Goal: Task Accomplishment & Management: Manage account settings

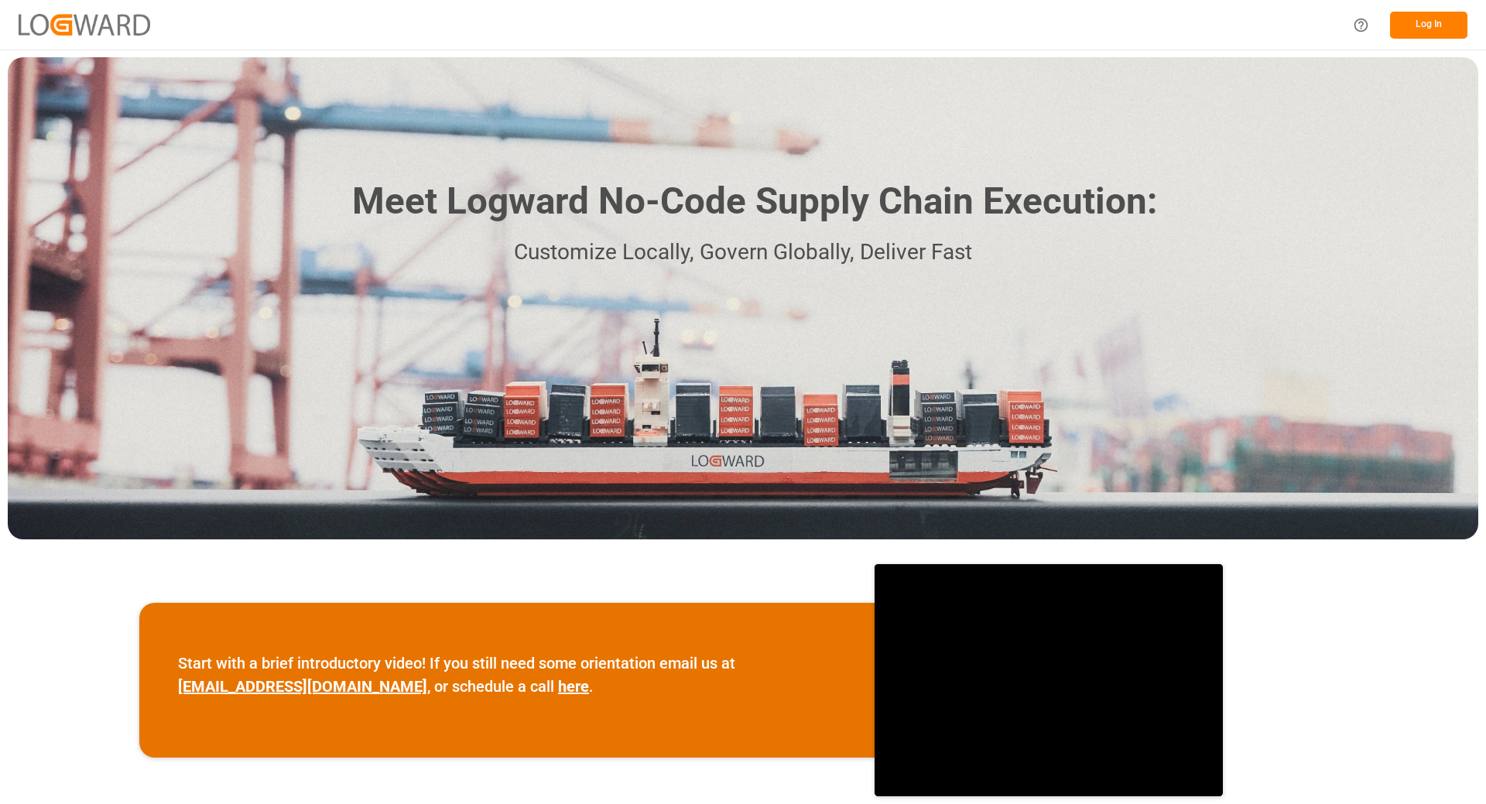
click at [1411, 26] on button "Log In" at bounding box center [1428, 25] width 77 height 27
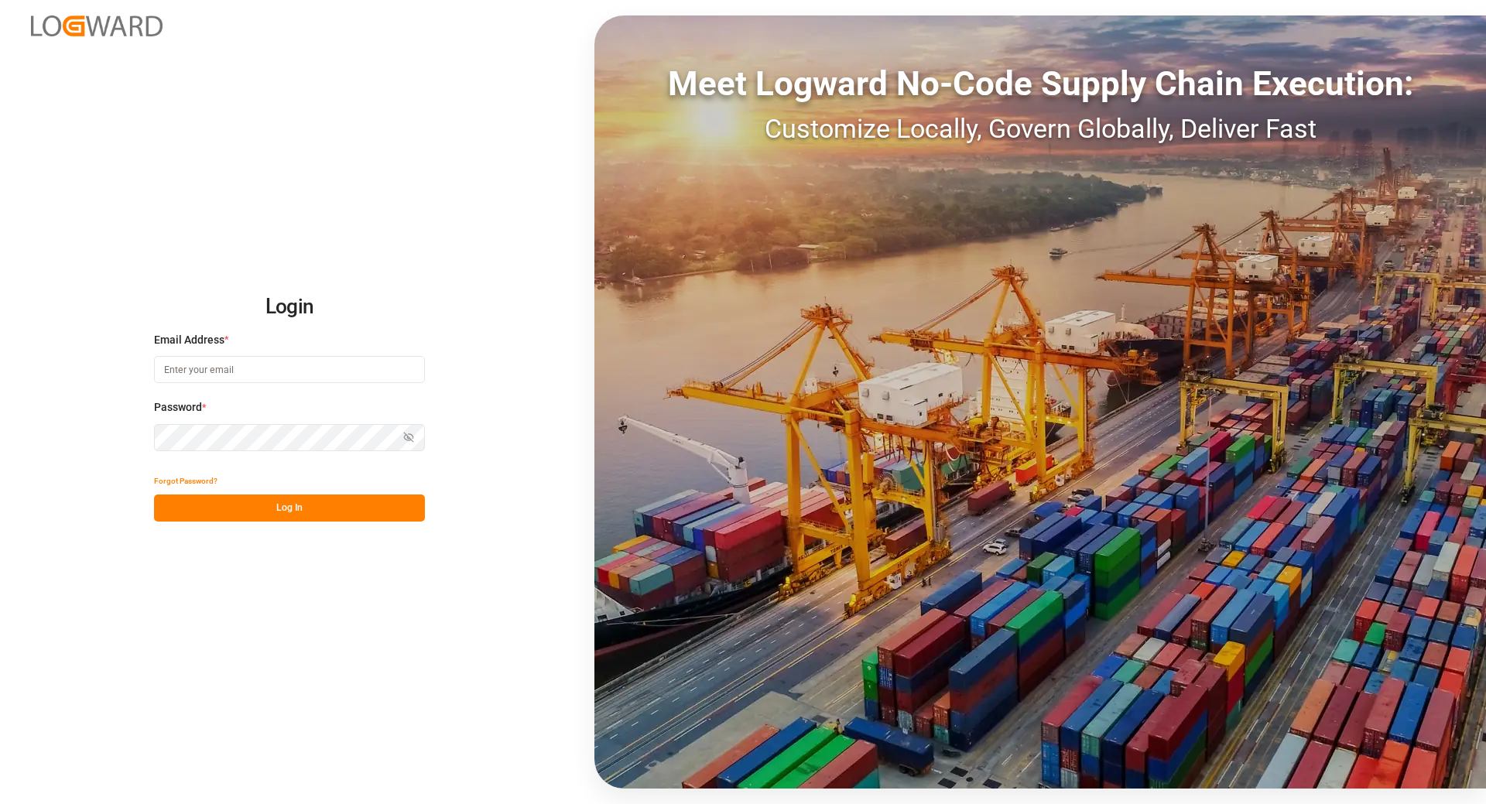
type input "[EMAIL_ADDRESS][DOMAIN_NAME]"
click at [201, 507] on button "Log In" at bounding box center [289, 507] width 271 height 27
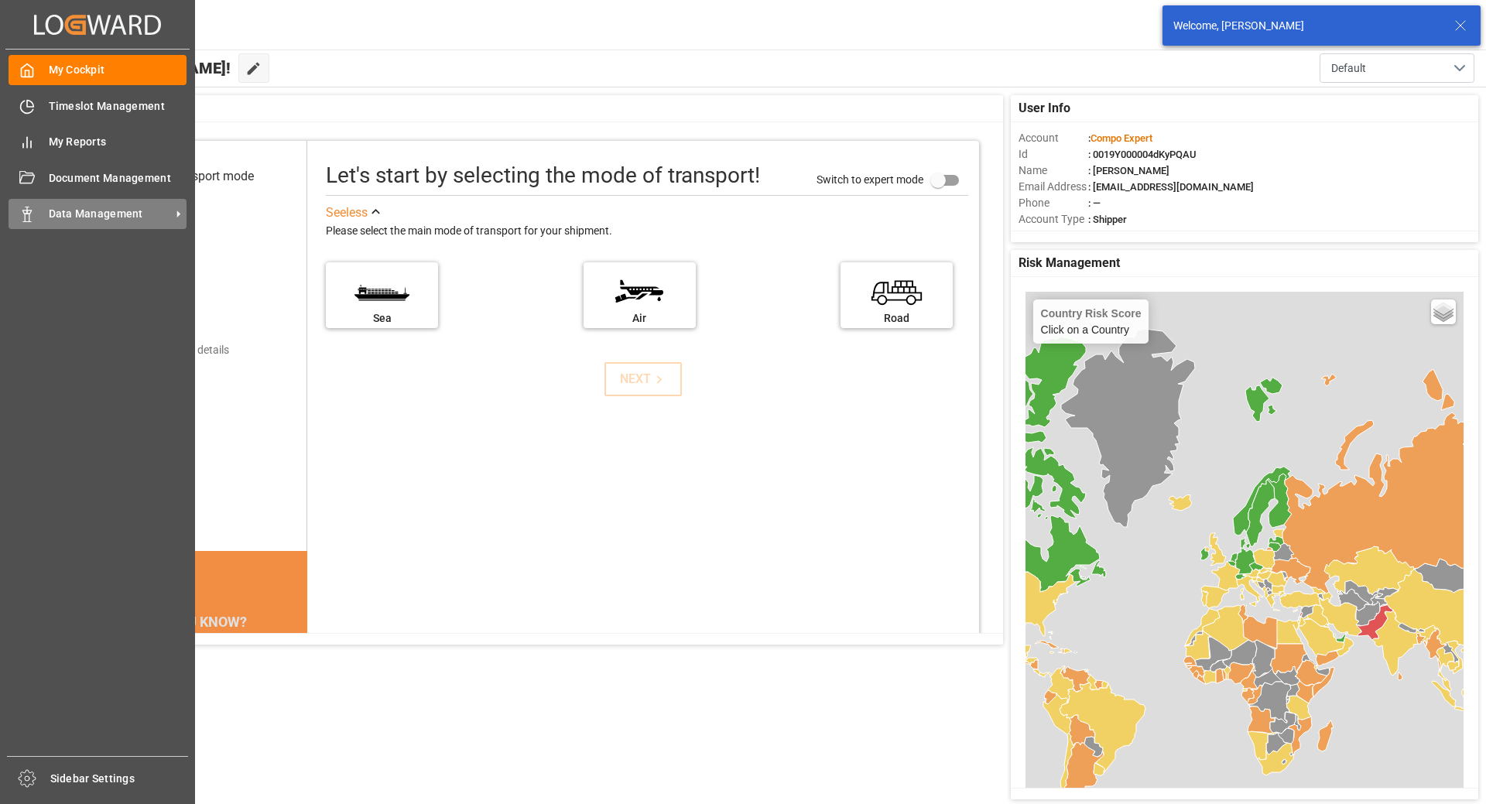
click at [78, 213] on span "Data Management" at bounding box center [110, 214] width 122 height 16
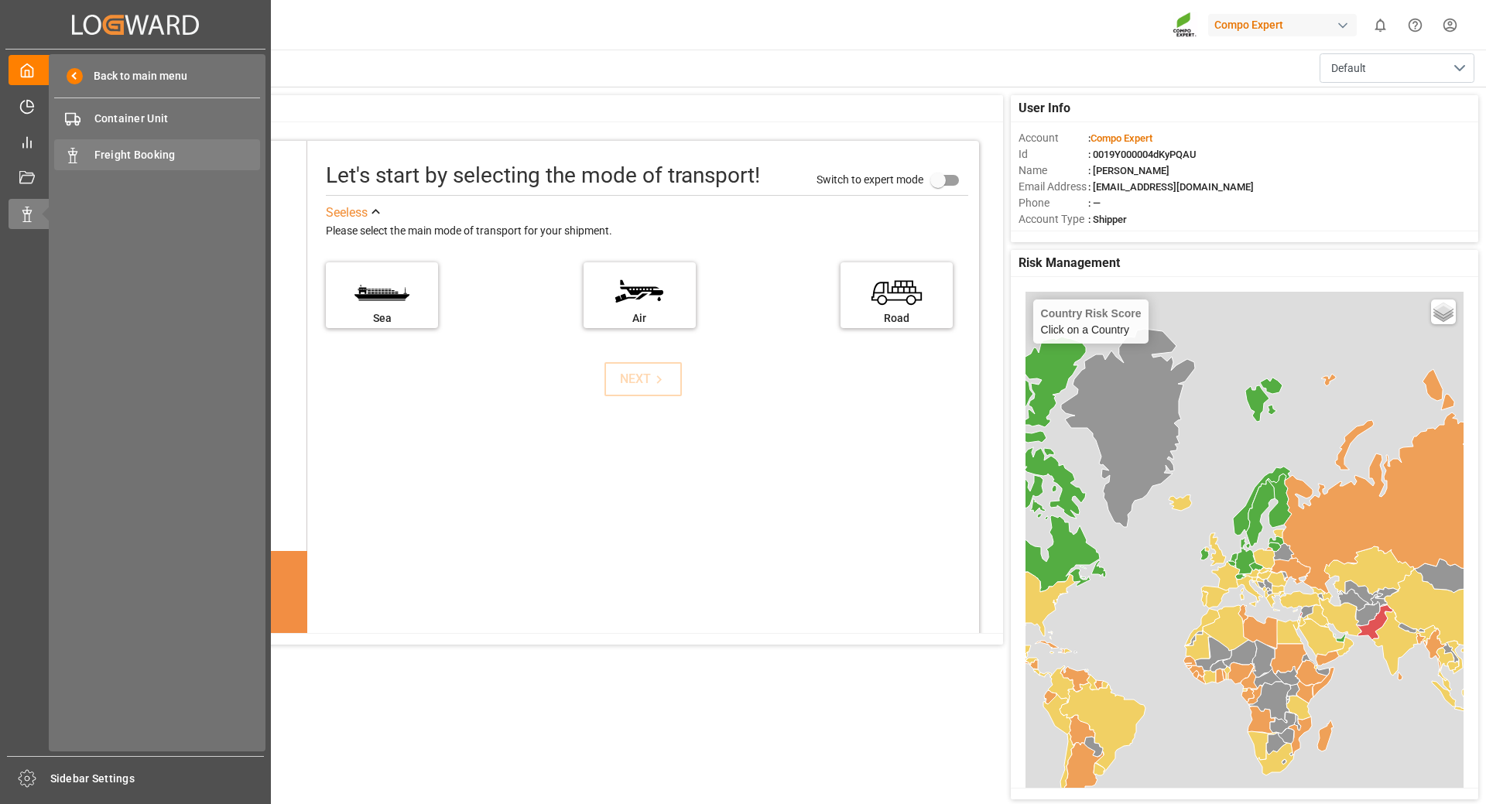
click at [132, 156] on span "Freight Booking" at bounding box center [177, 155] width 166 height 16
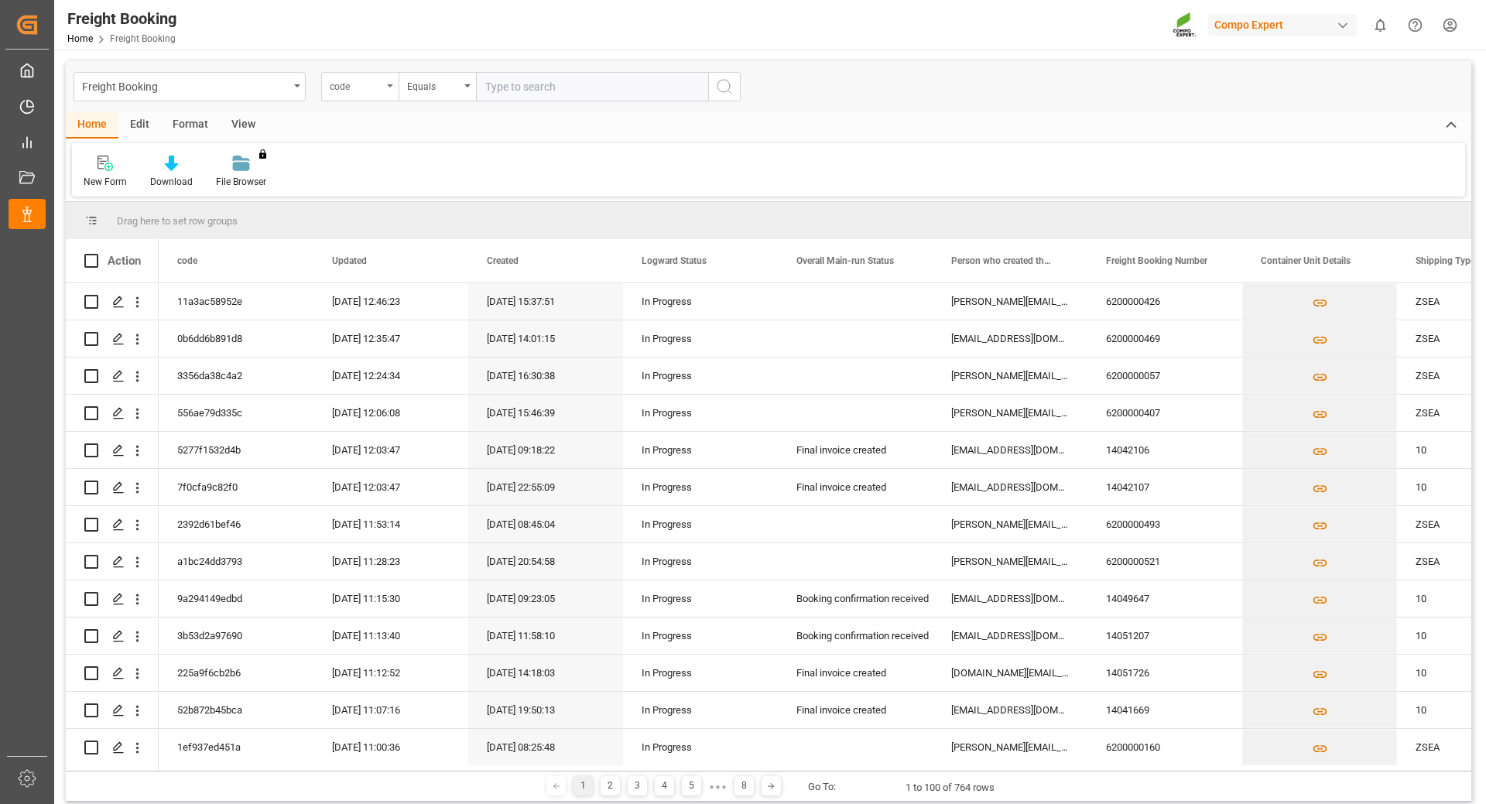
click at [380, 83] on div "code" at bounding box center [356, 85] width 53 height 18
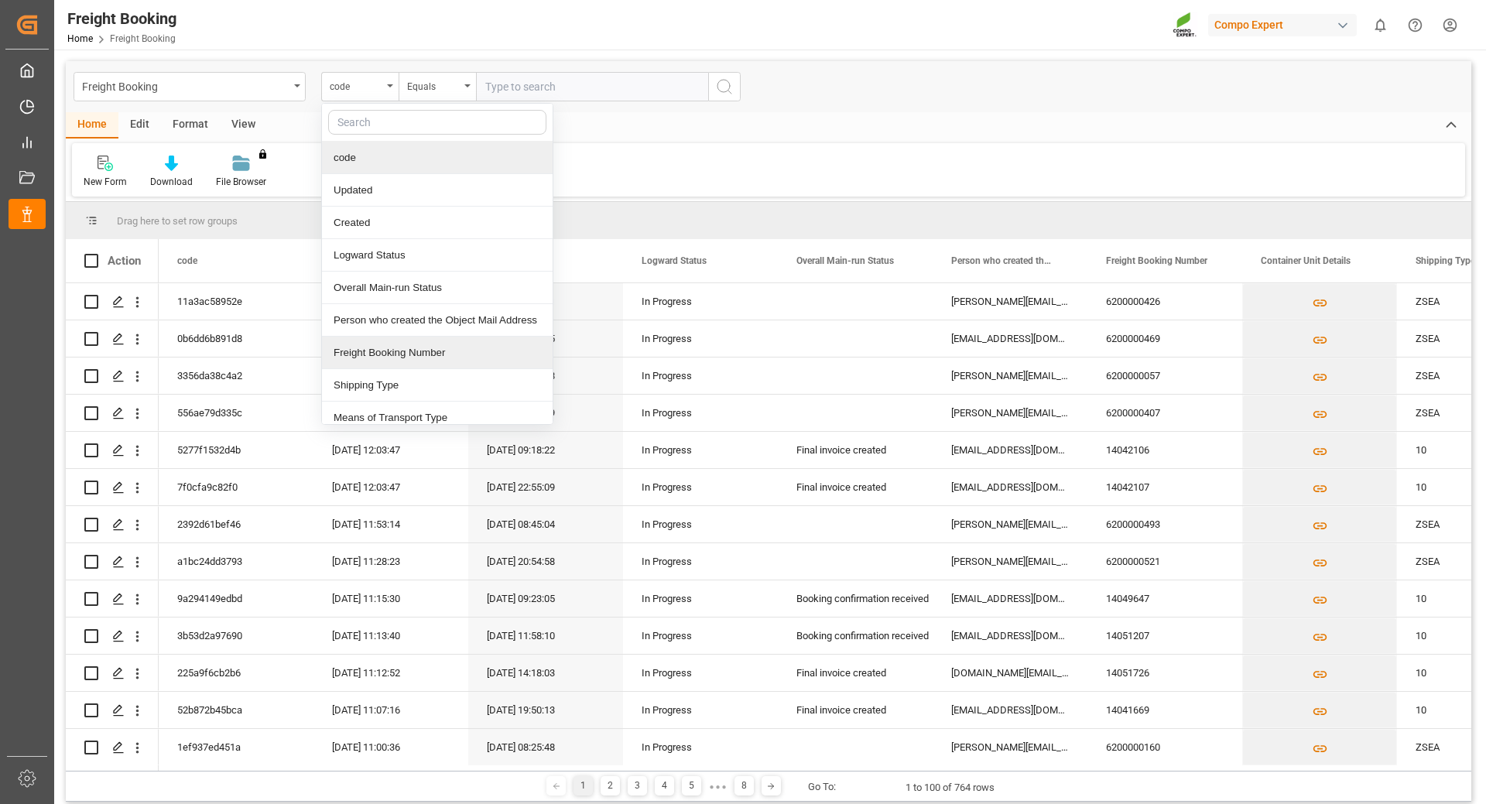
drag, startPoint x: 371, startPoint y: 354, endPoint x: 424, endPoint y: 306, distance: 71.2
click at [371, 354] on div "Freight Booking Number" at bounding box center [437, 353] width 231 height 33
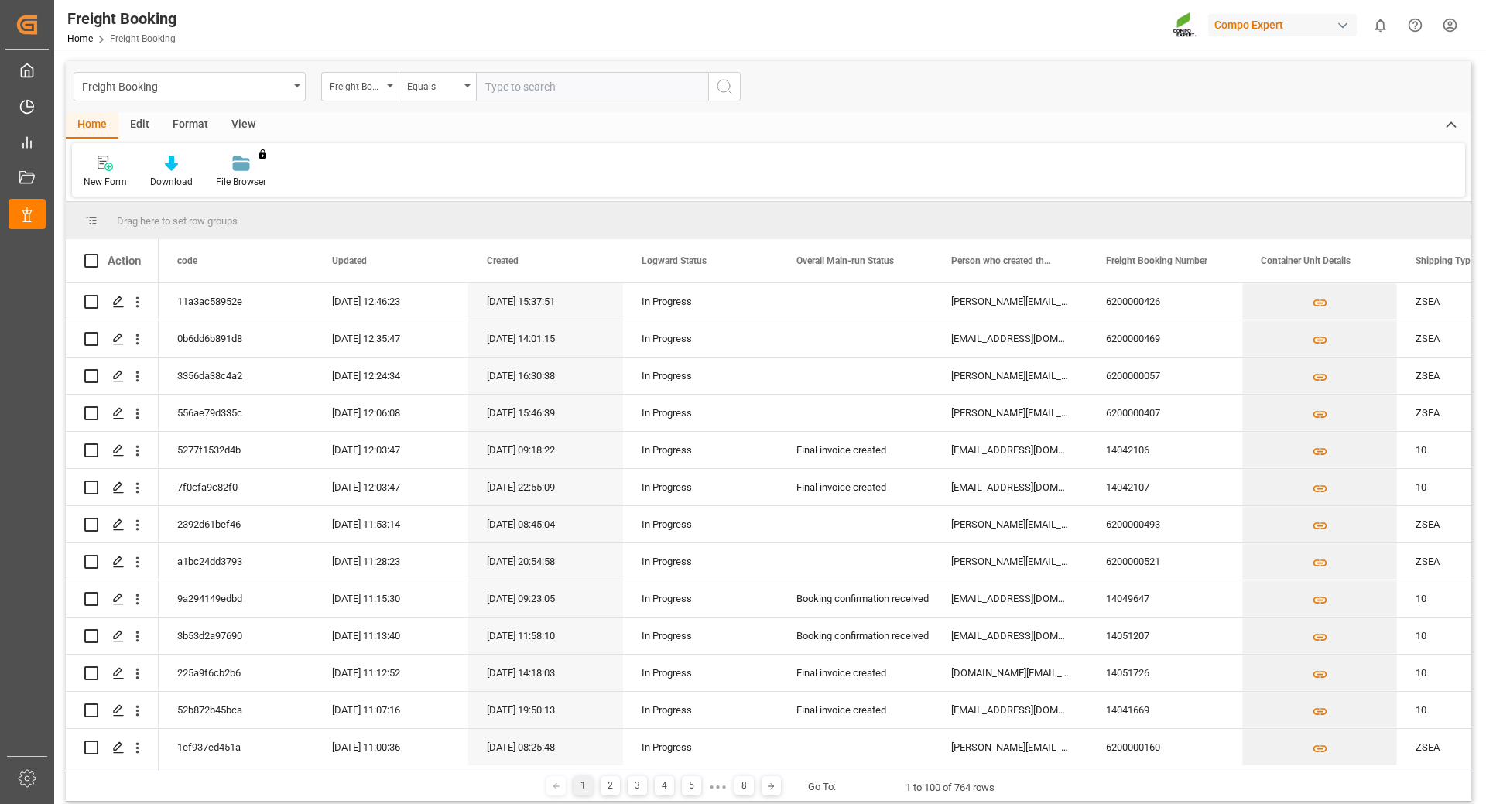
click at [508, 85] on input "text" at bounding box center [592, 86] width 232 height 29
type input "6200000407"
click at [724, 83] on icon "search button" at bounding box center [724, 86] width 19 height 19
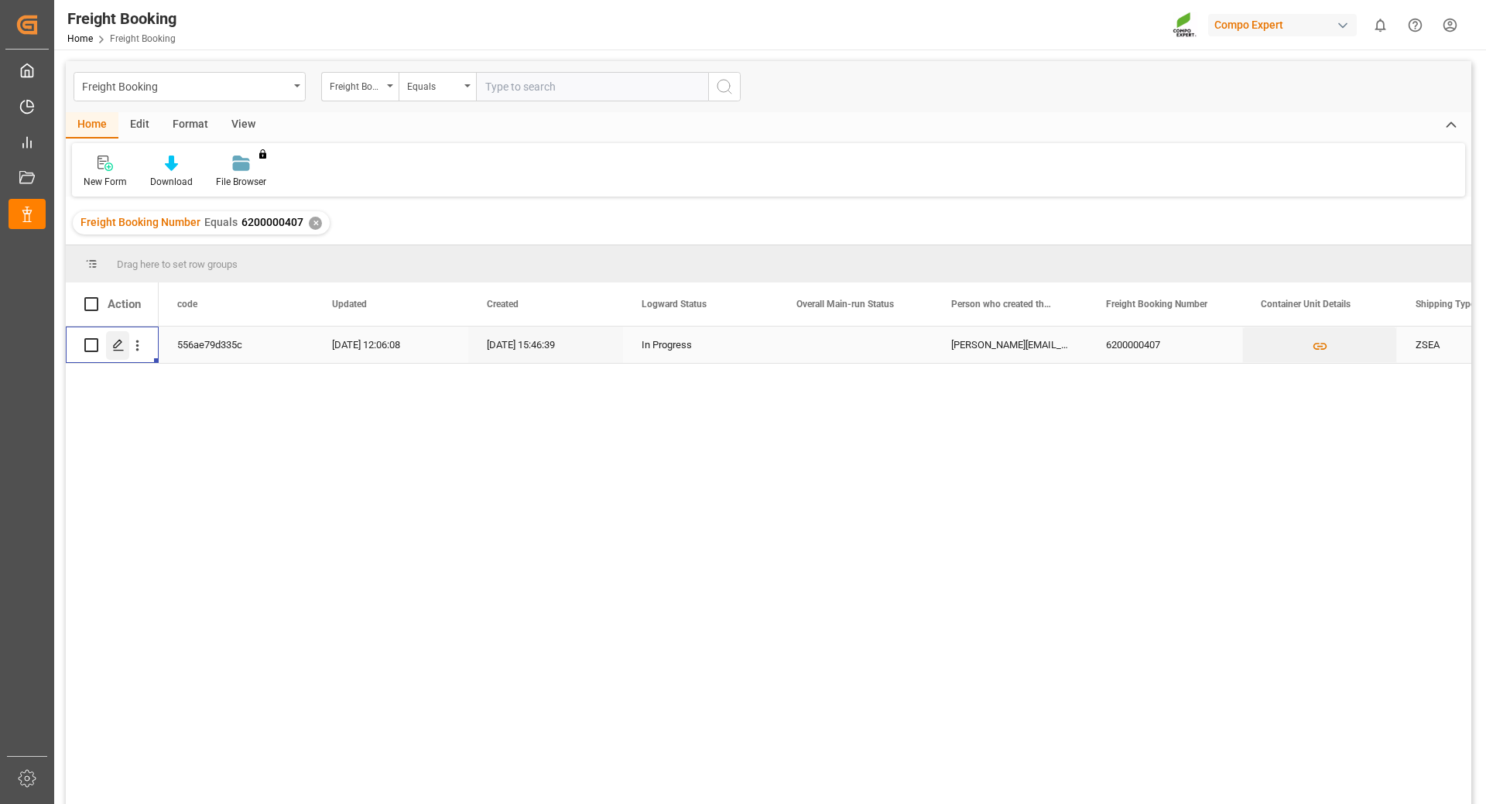
click at [115, 346] on icon "Press SPACE to select this row." at bounding box center [118, 345] width 12 height 12
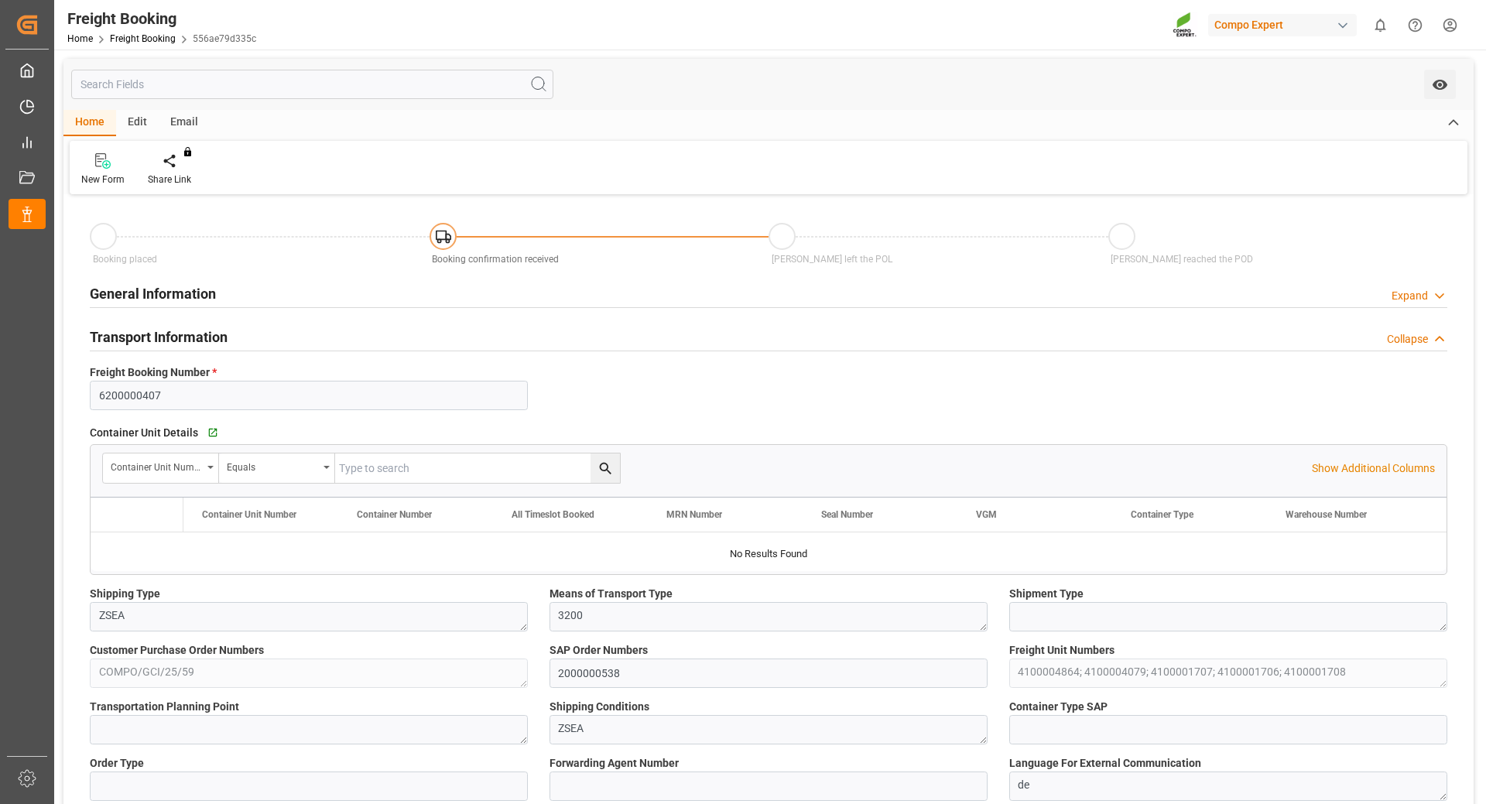
type input "MSC"
type input "Mediterranean Shipping Company"
type input "9974498"
type input "BEANR"
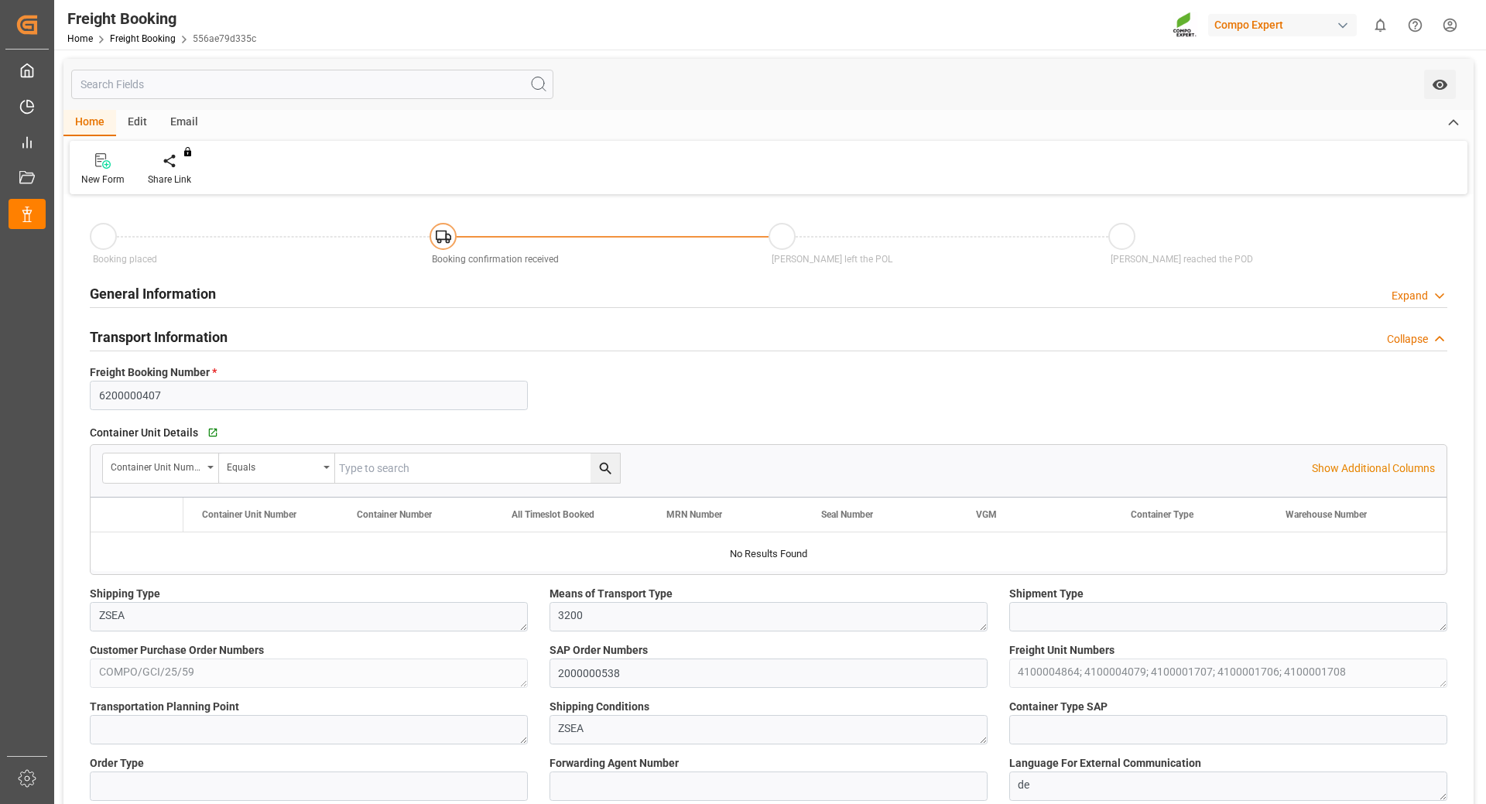
type input "INMUN"
type input "0"
type input "149826.6"
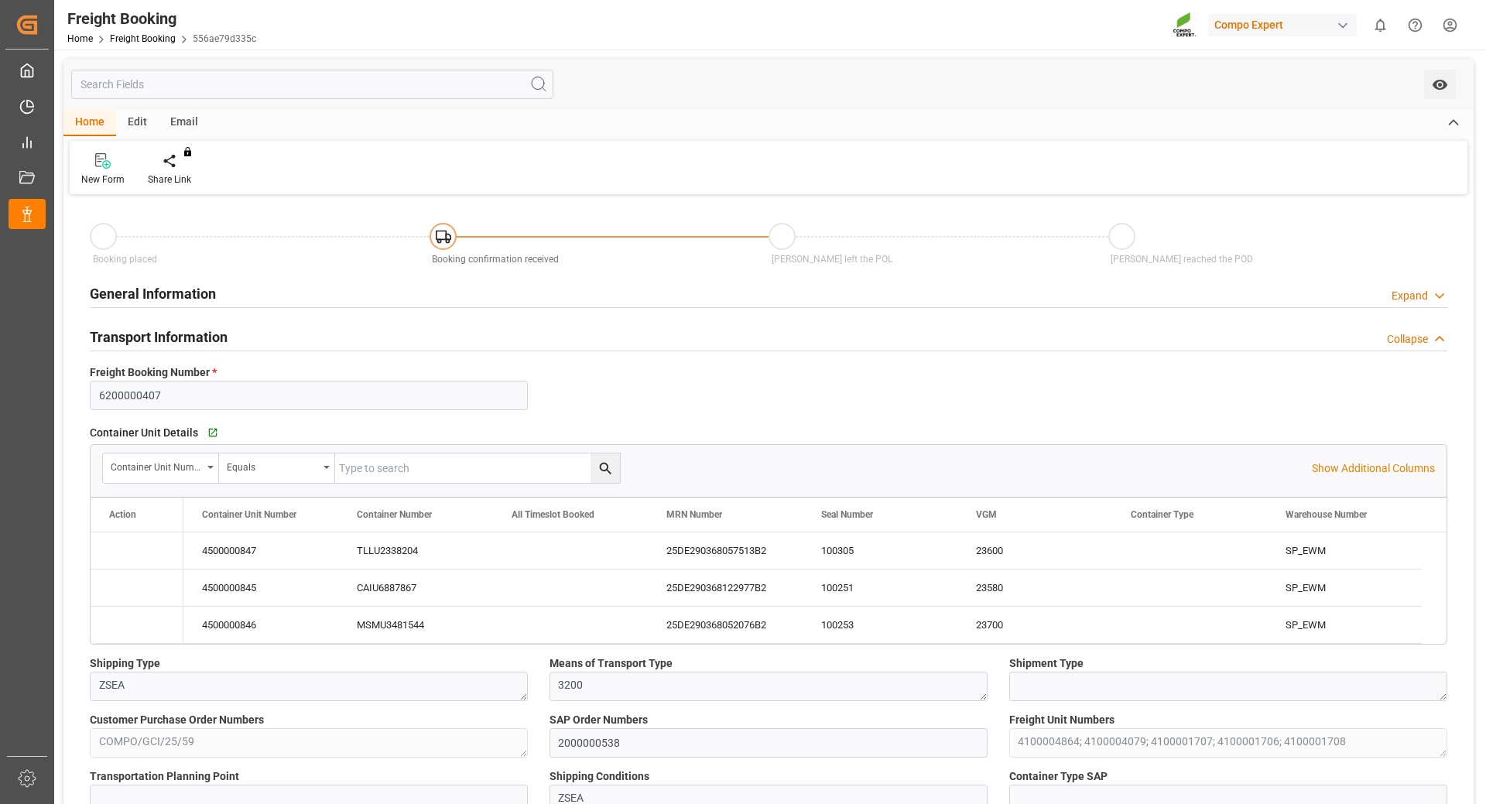
type input "[DATE] 01:00"
type input "[DATE] 21:30"
type input "[DATE] 12:00"
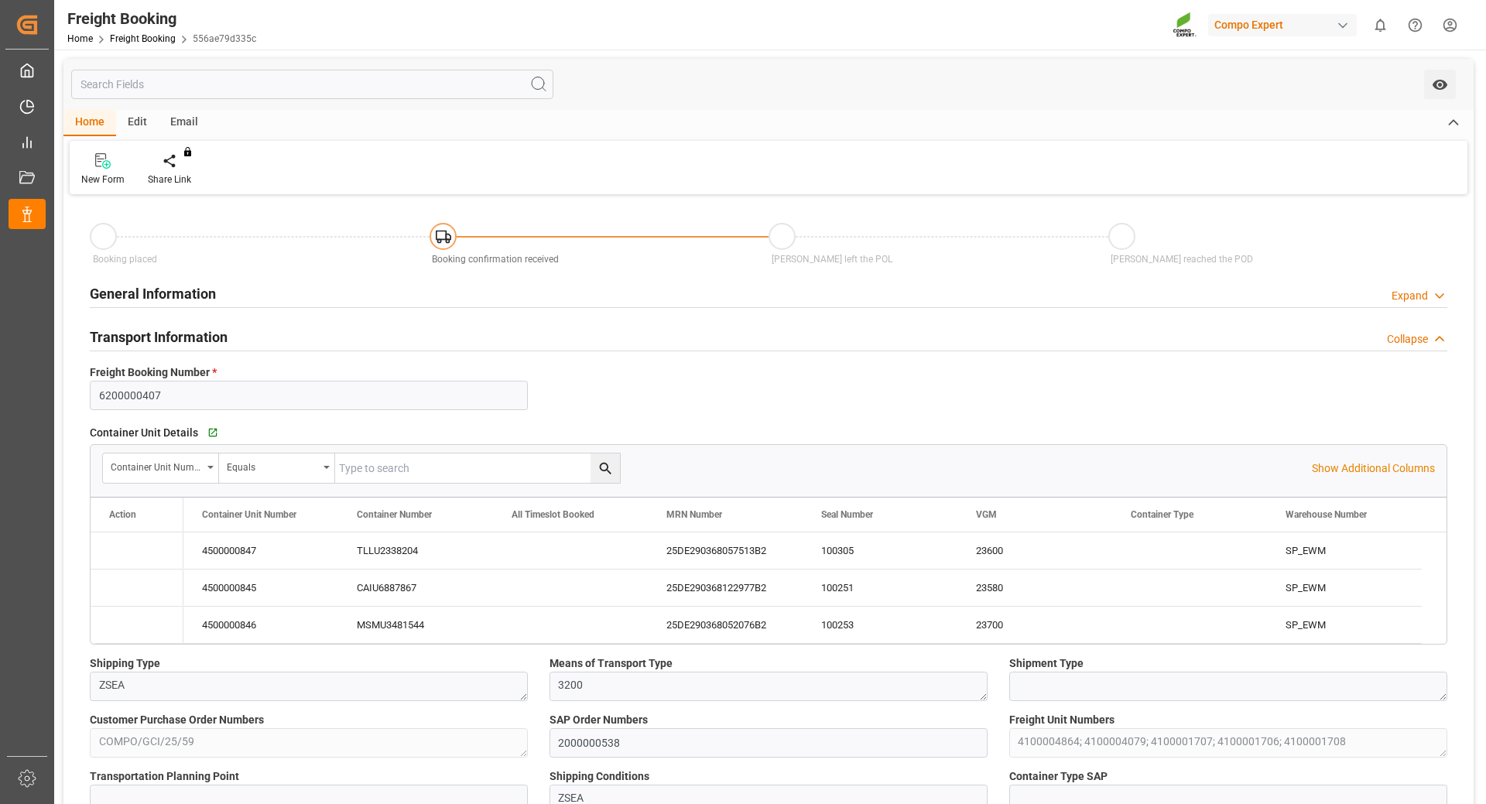
type input "[DATE] 15:46"
type input "[DATE] 13:39"
click at [850, 542] on div "100305" at bounding box center [879, 550] width 155 height 36
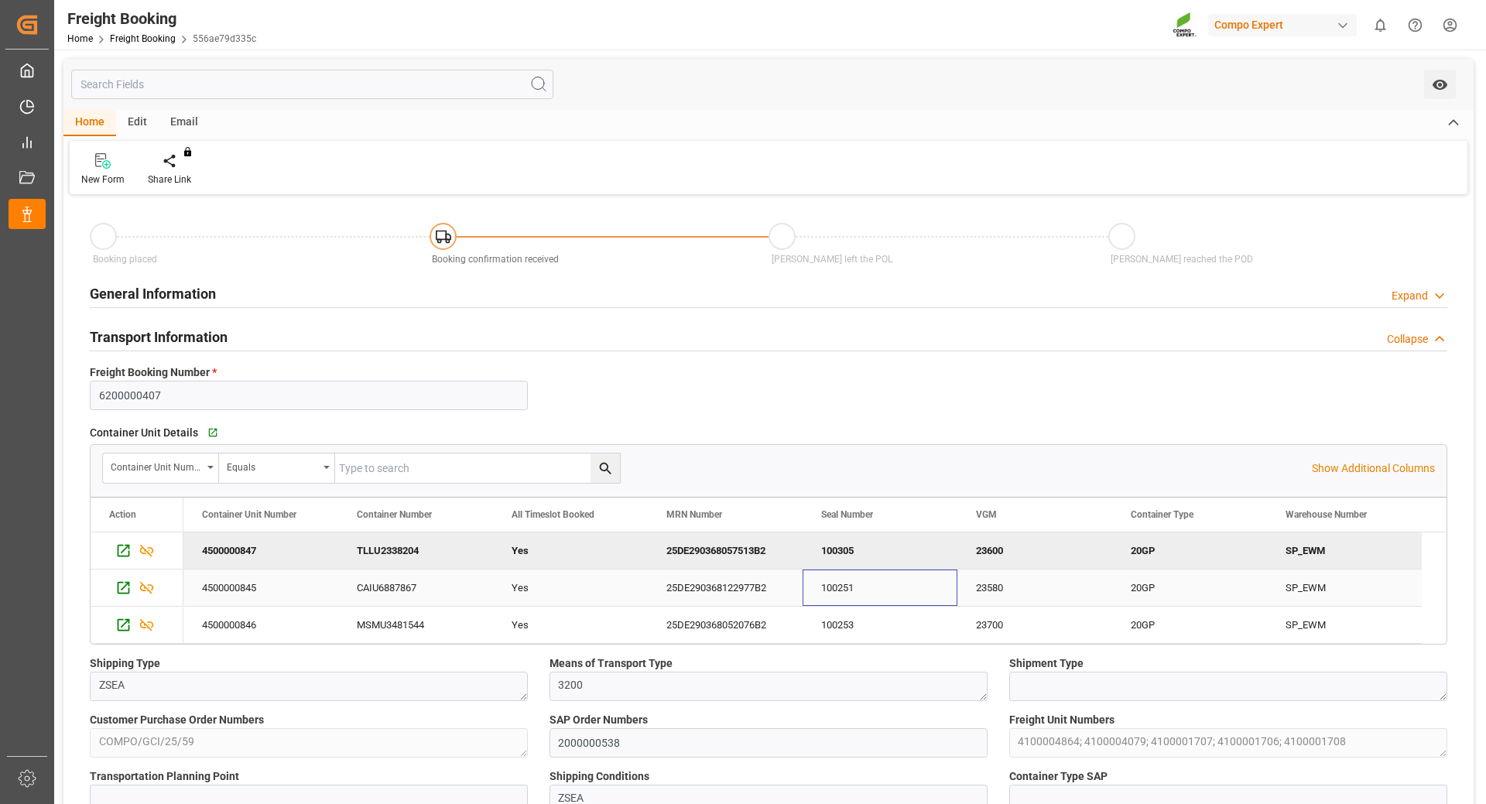
click at [867, 594] on div "100251" at bounding box center [879, 588] width 155 height 36
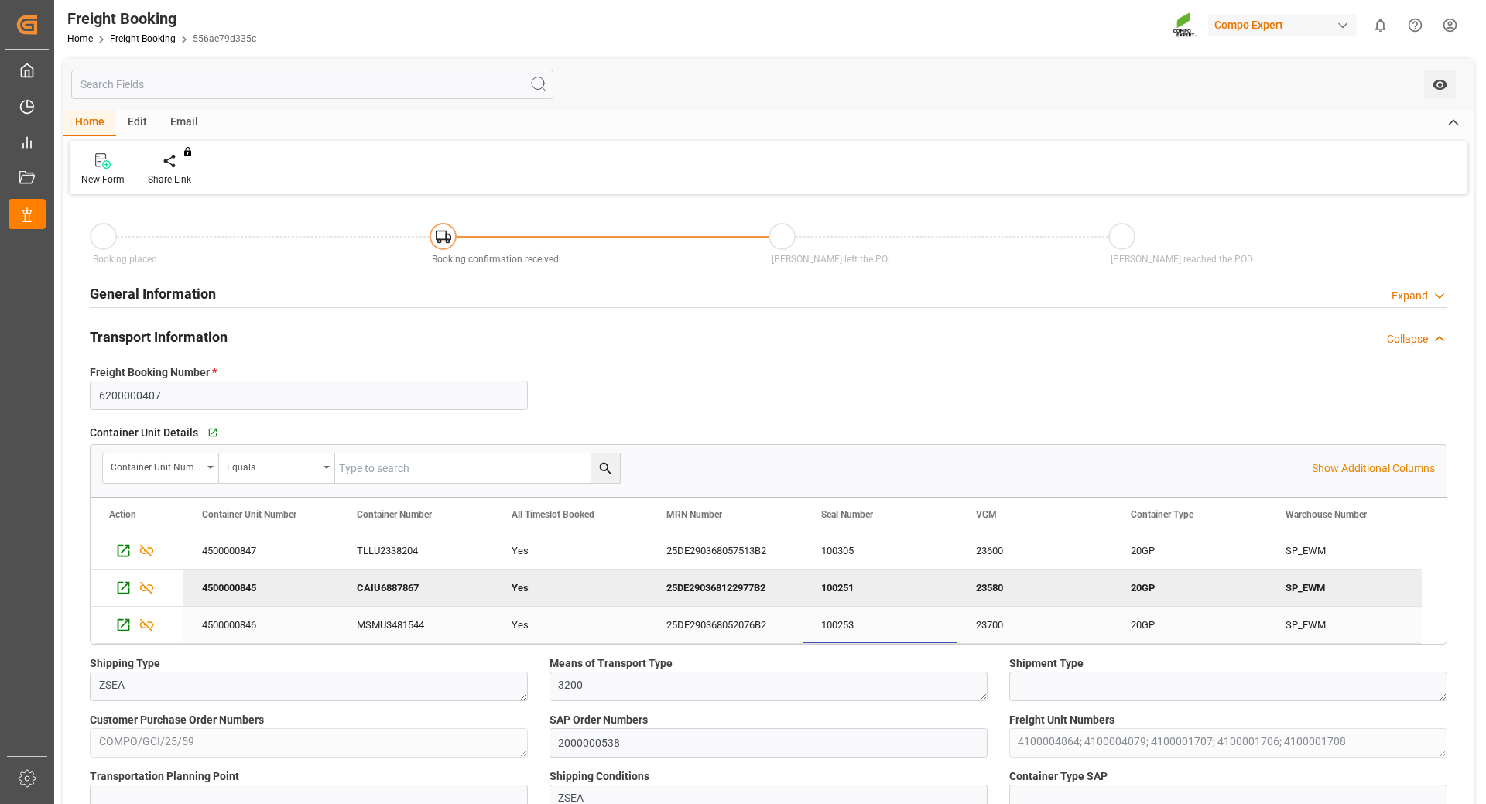
click at [870, 616] on div "100253" at bounding box center [879, 625] width 155 height 36
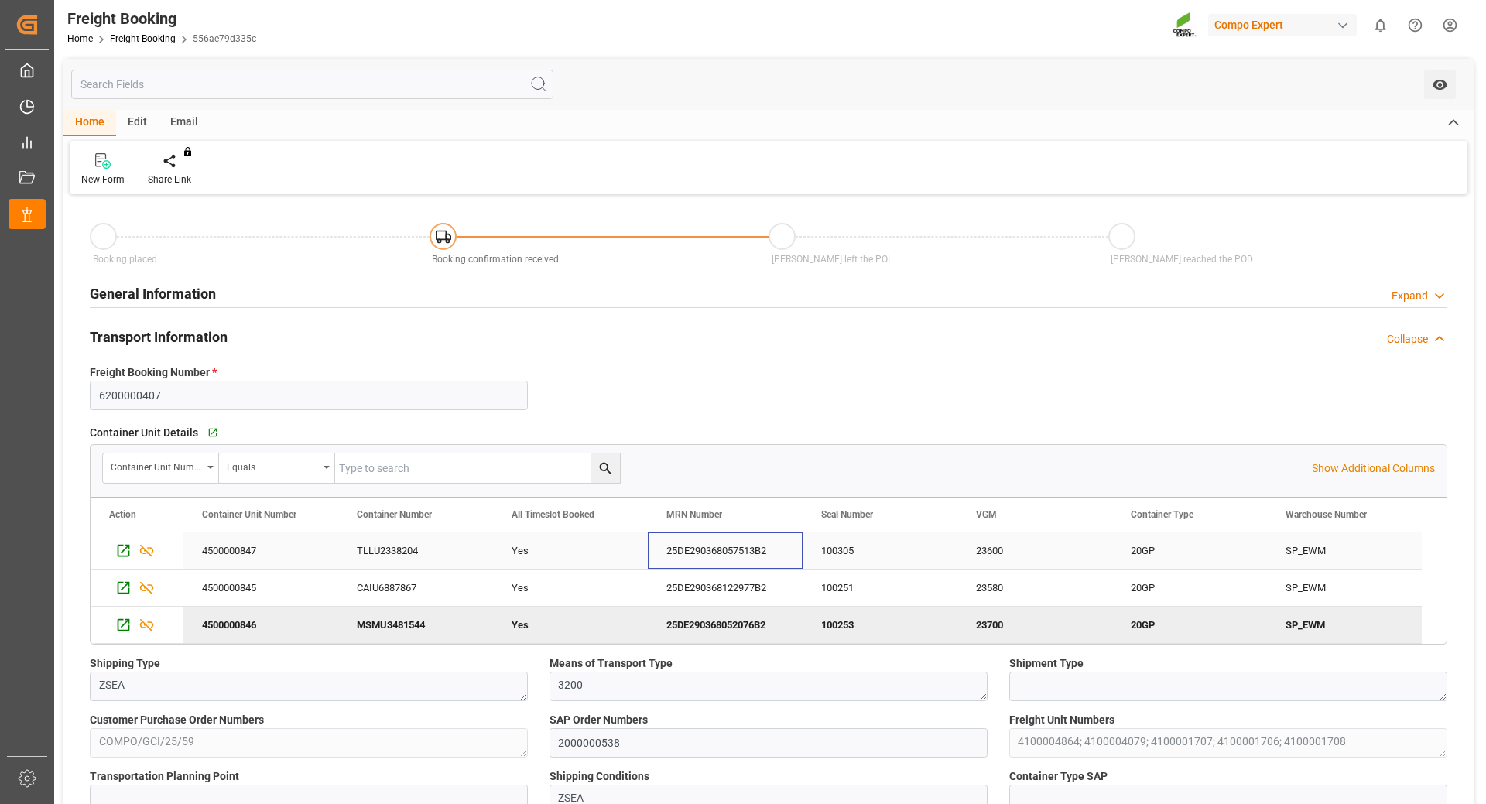
click at [762, 558] on div "25DE290368057513B2" at bounding box center [725, 550] width 155 height 36
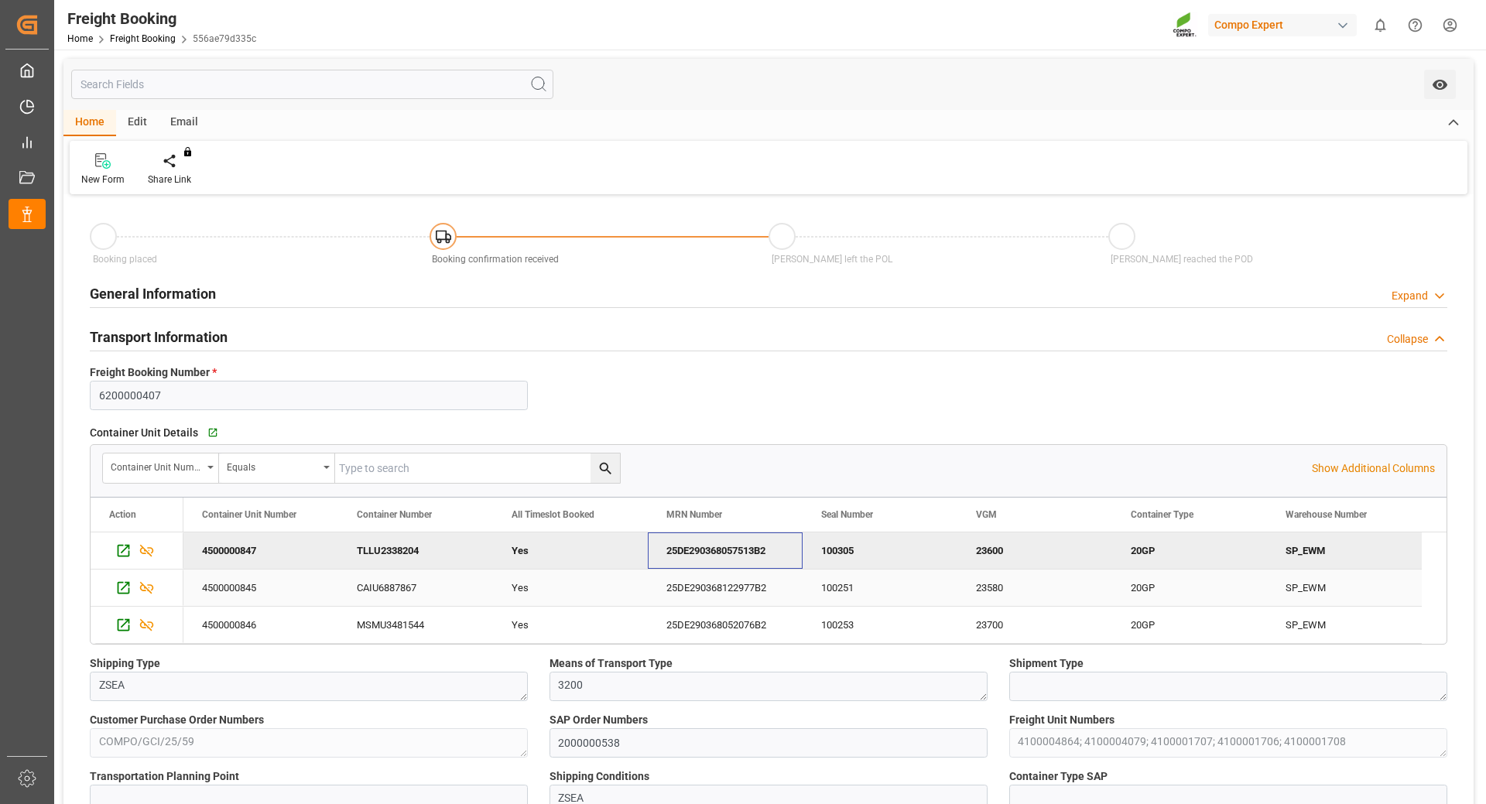
click at [759, 590] on div "25DE290368122977B2" at bounding box center [725, 588] width 155 height 36
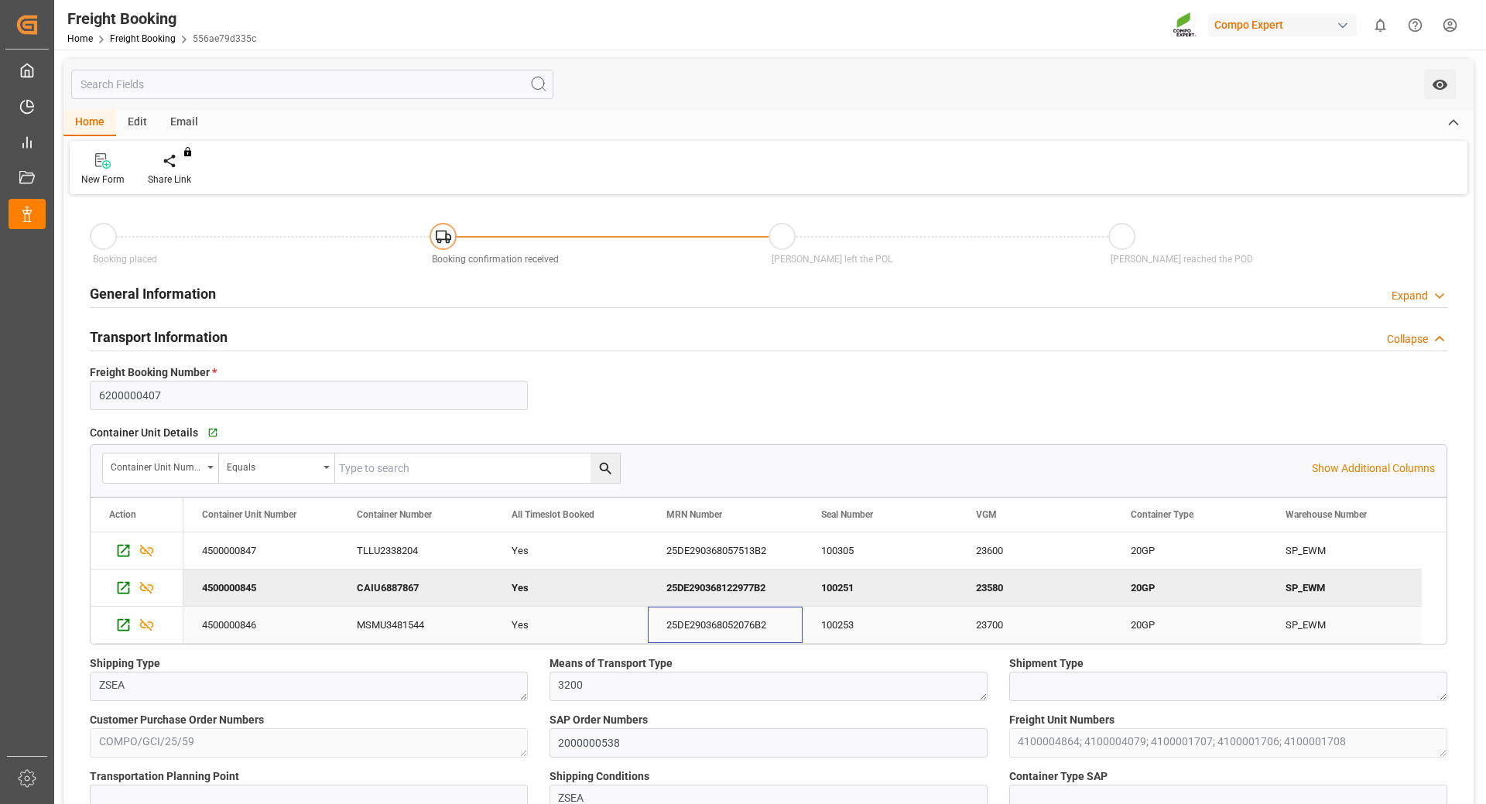
click at [703, 623] on div "25DE290368052076B2" at bounding box center [725, 625] width 155 height 36
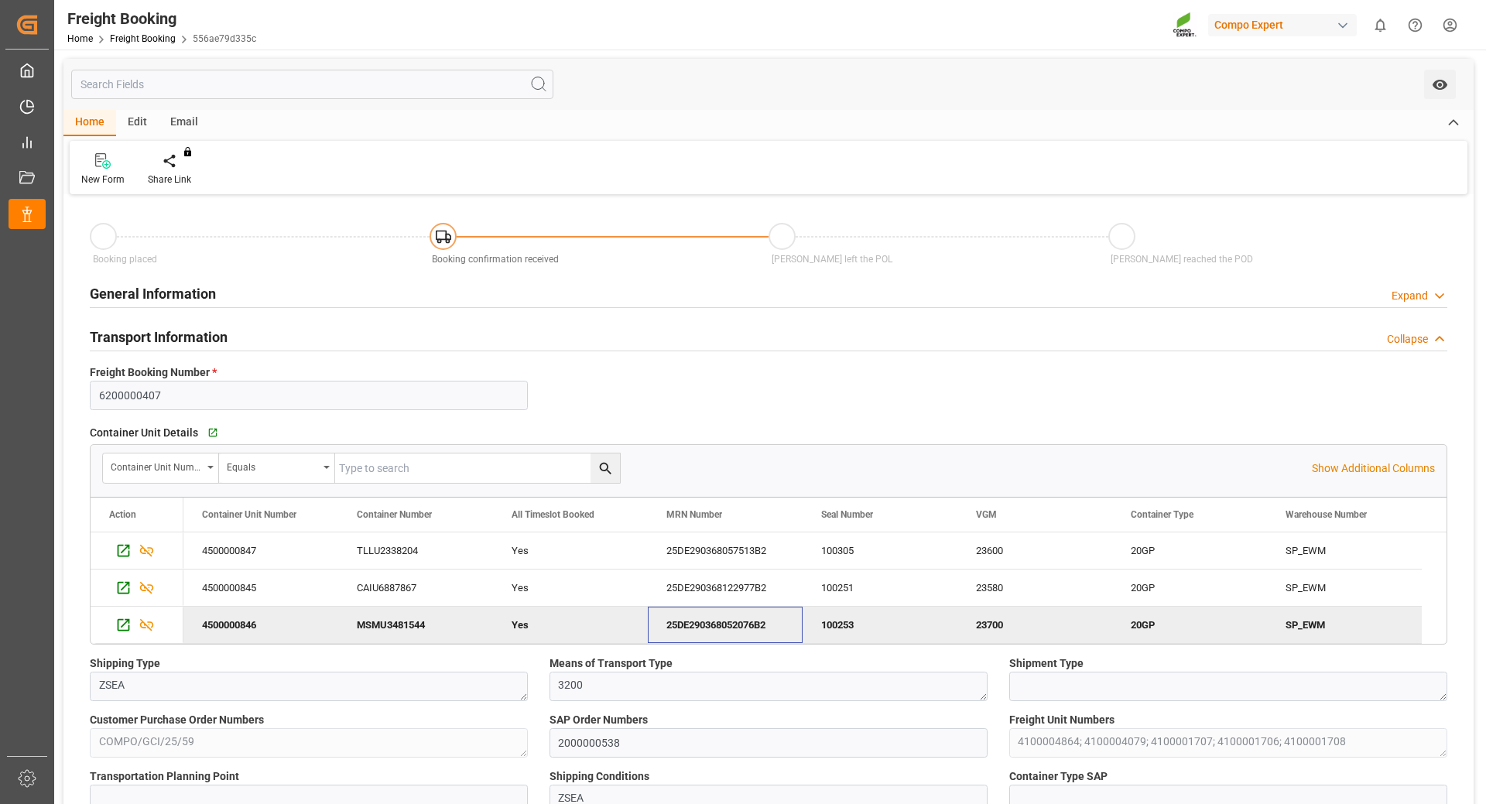
click at [1444, 25] on html "Created by potrace 1.15, written by [PERSON_NAME] [DATE]-[DATE] Created by potr…" at bounding box center [743, 402] width 1486 height 804
click at [1181, 232] on span "Logout" at bounding box center [1179, 228] width 41 height 14
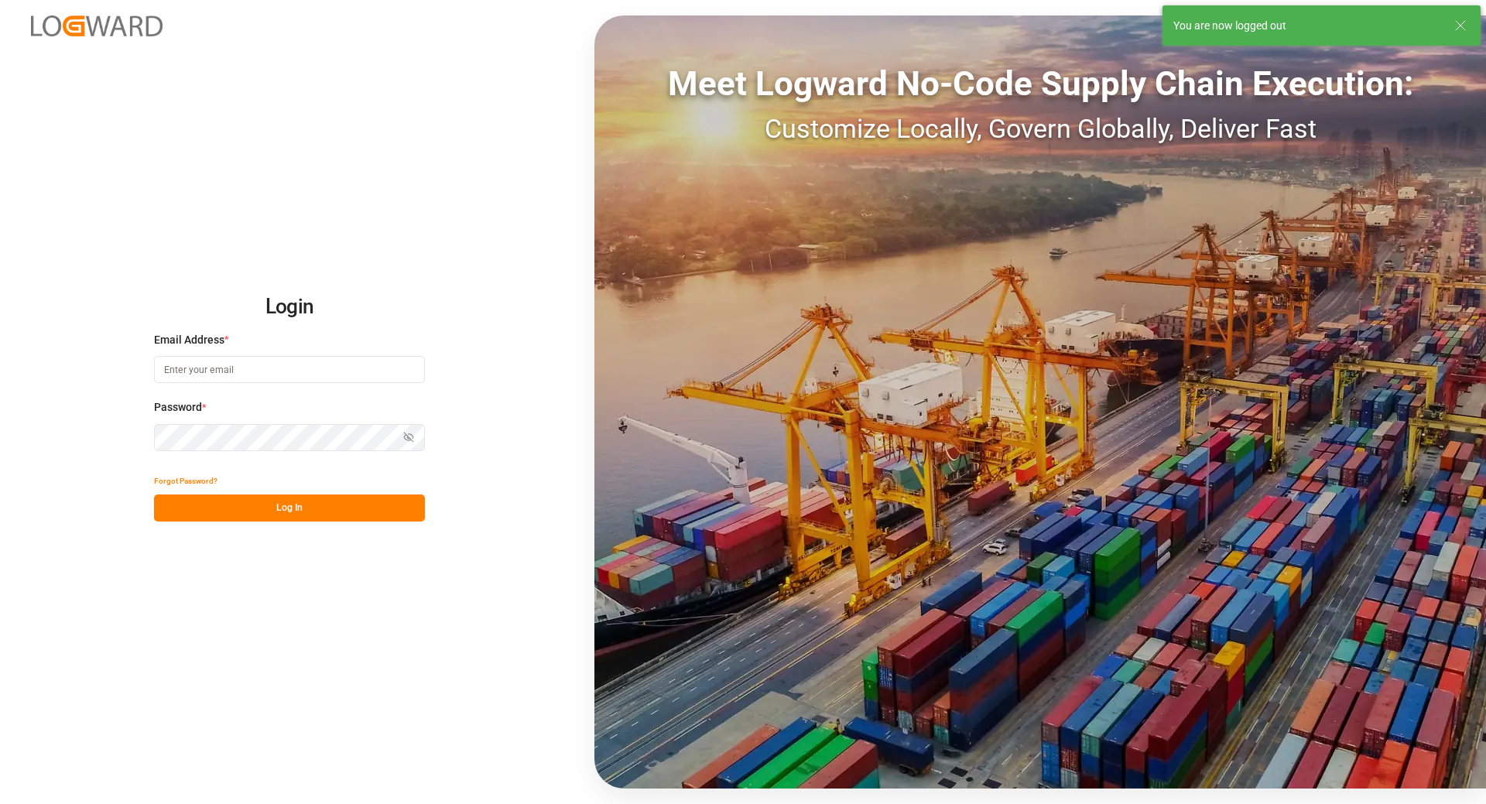
type input "[EMAIL_ADDRESS][DOMAIN_NAME]"
